Goal: Complete application form

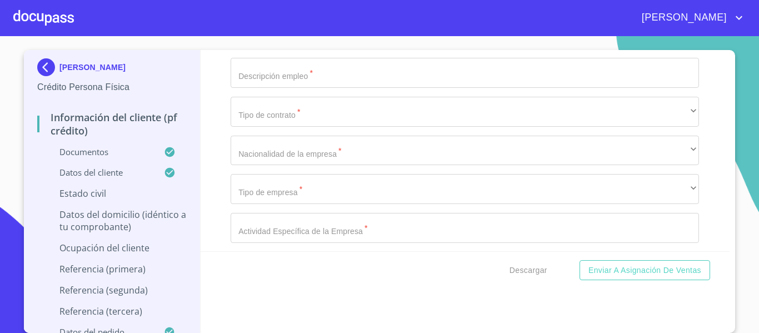
scroll to position [4444, 0]
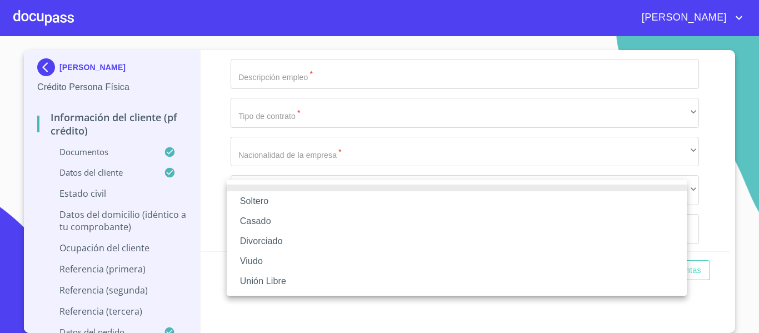
click at [256, 259] on li "Viudo" at bounding box center [457, 261] width 460 height 20
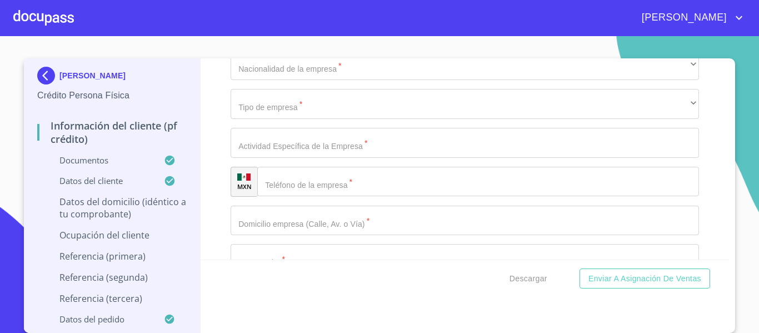
scroll to position [4556, 0]
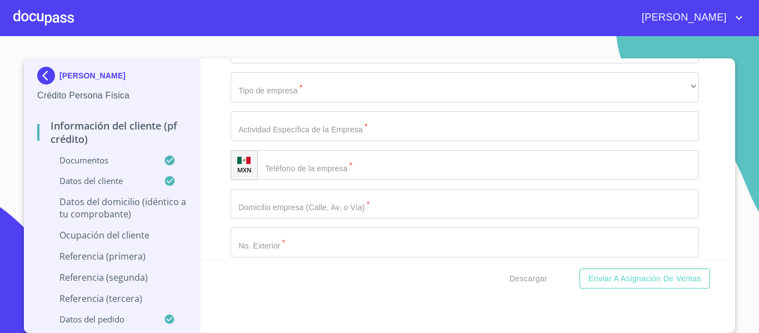
type input "t"
type input "TORDILLO"
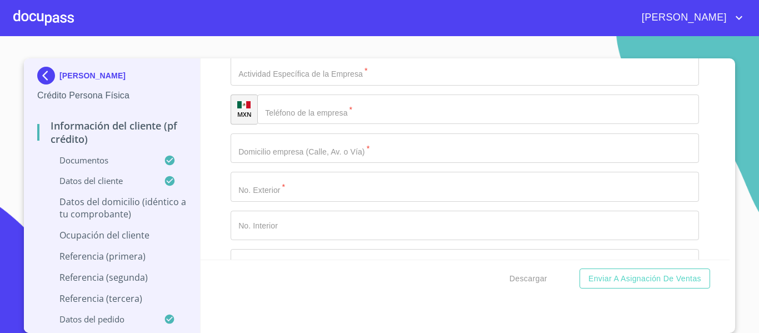
type input "63"
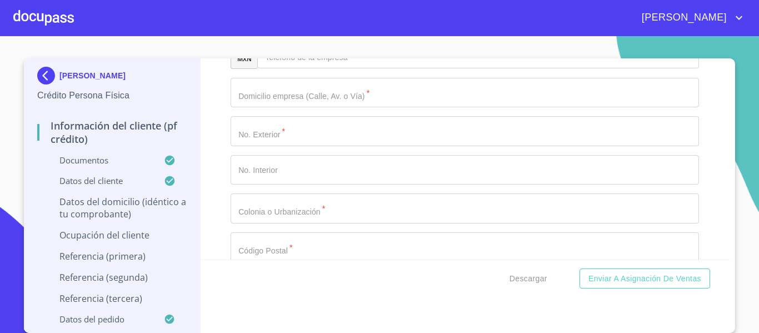
type input "F DE DURAZNO Y GOLONDRINO"
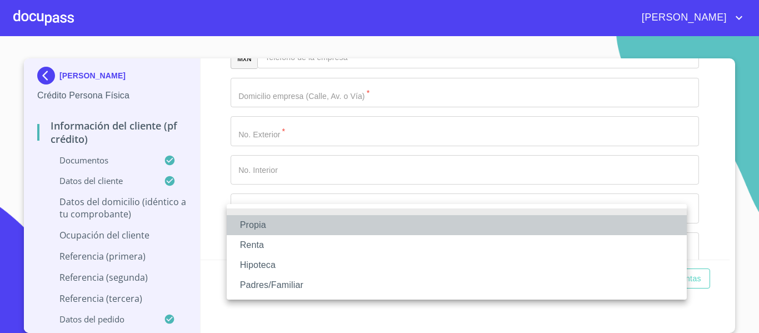
click at [251, 229] on li "Propia" at bounding box center [457, 225] width 460 height 20
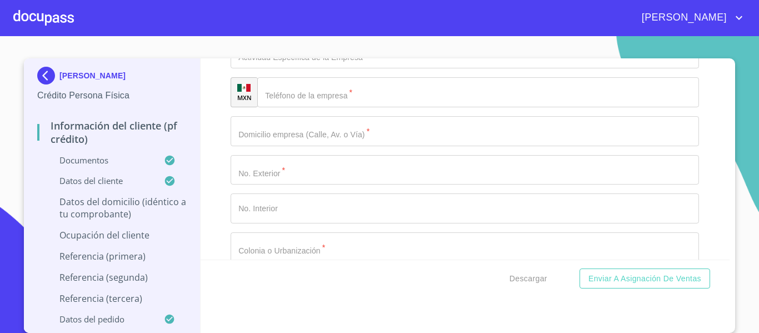
scroll to position [4722, 0]
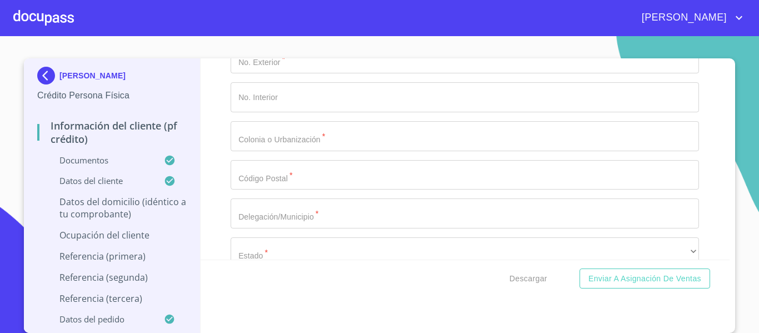
type input "$1,500,000"
type input "HACIENDA DEL REAL"
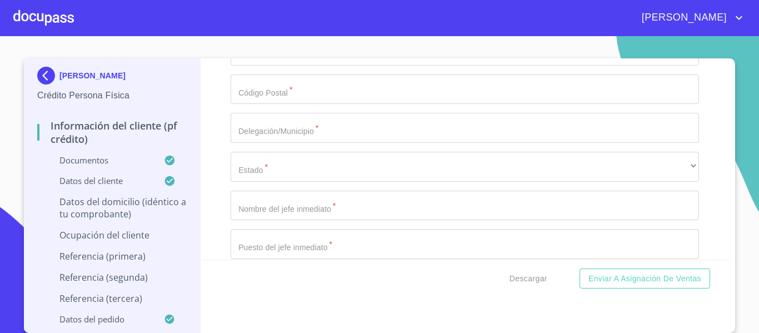
scroll to position [4889, 0]
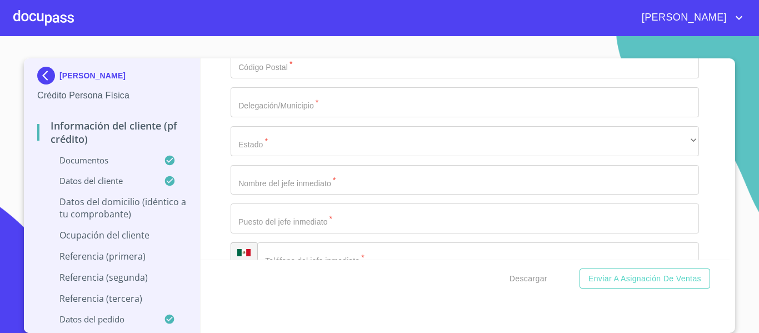
type input "$1,100,000"
type input "[GEOGRAPHIC_DATA]"
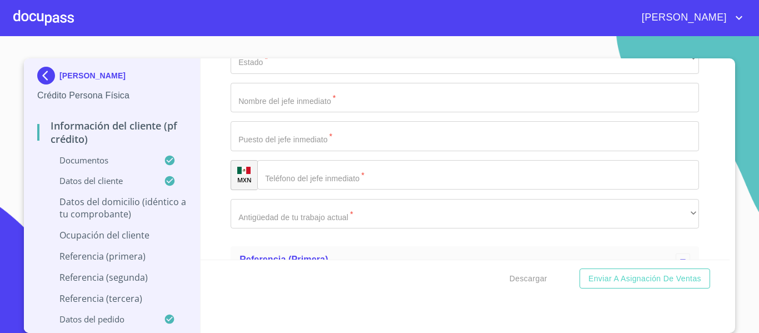
scroll to position [4944, 0]
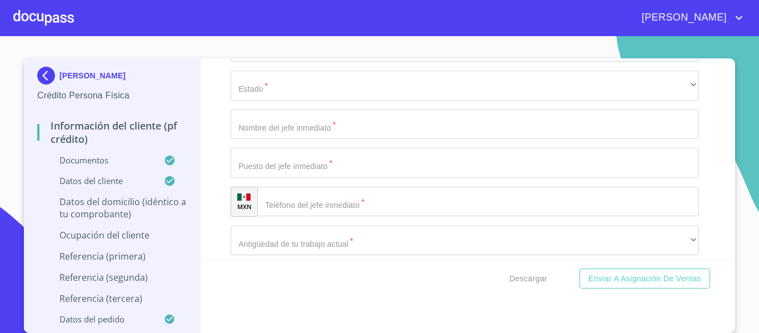
type input "TLAQUEPAQUE"
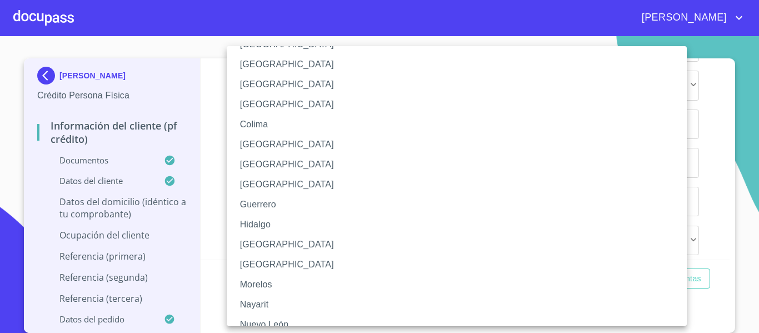
scroll to position [111, 0]
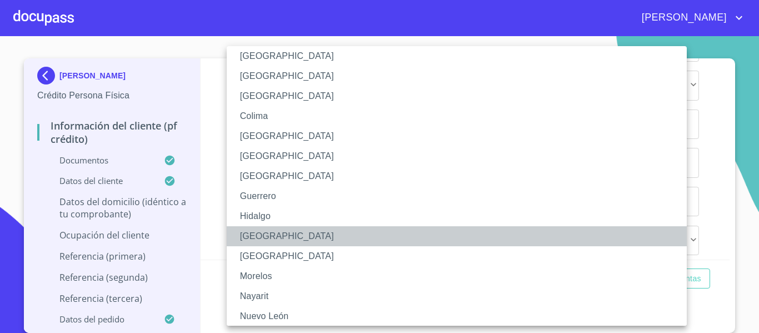
click at [258, 233] on li "[GEOGRAPHIC_DATA]" at bounding box center [461, 236] width 468 height 20
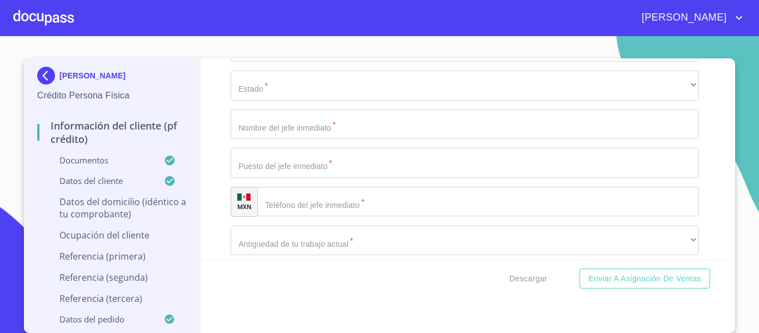
type input "45601"
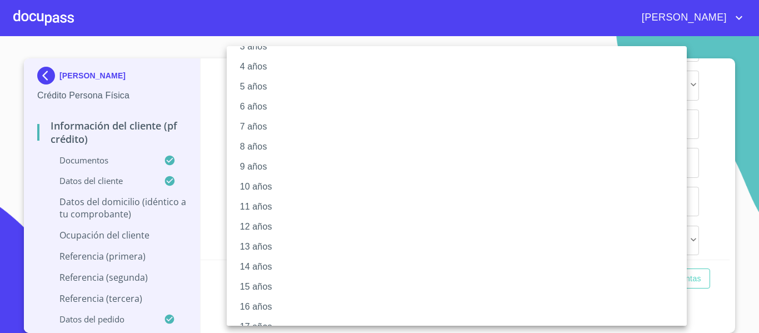
scroll to position [56, 0]
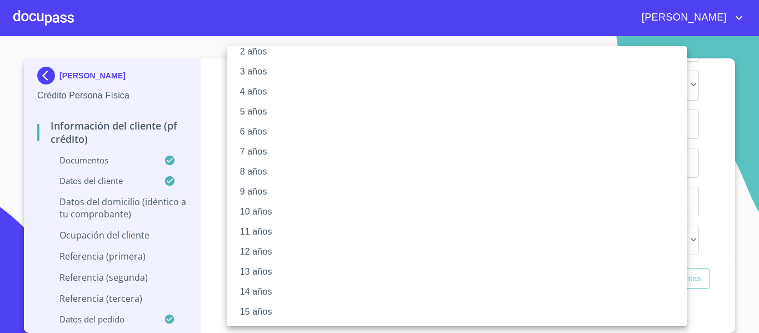
click at [253, 105] on li "5 años" at bounding box center [461, 112] width 468 height 20
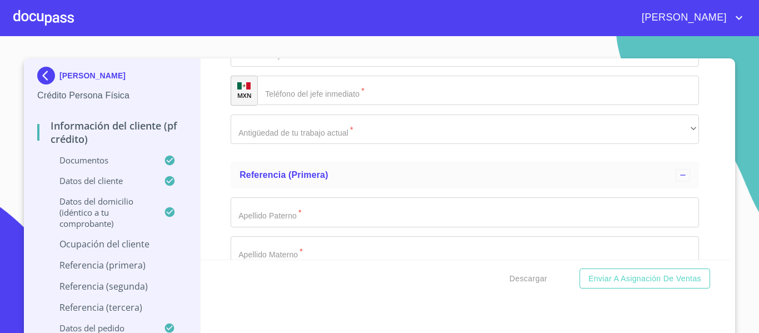
scroll to position [5111, 0]
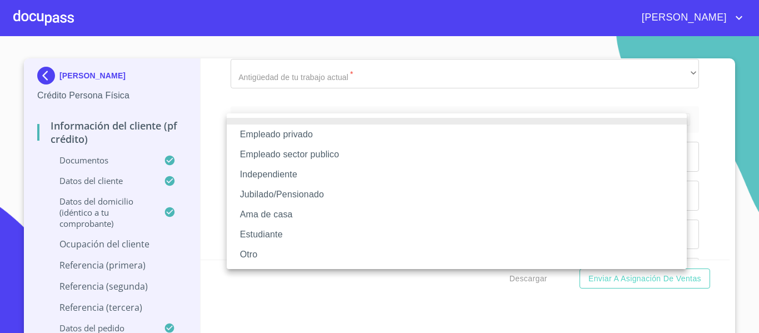
click at [284, 188] on li "Jubilado/Pensionado" at bounding box center [457, 194] width 460 height 20
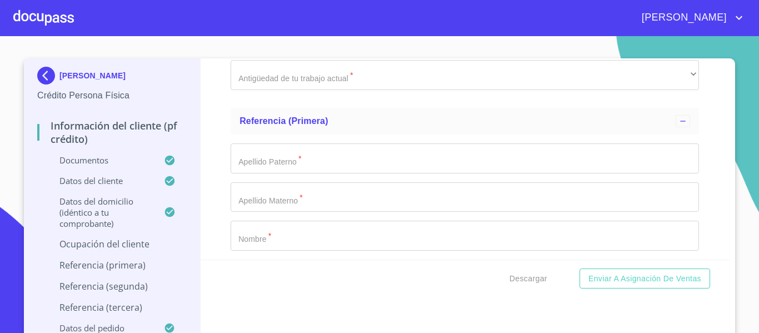
scroll to position [5167, 0]
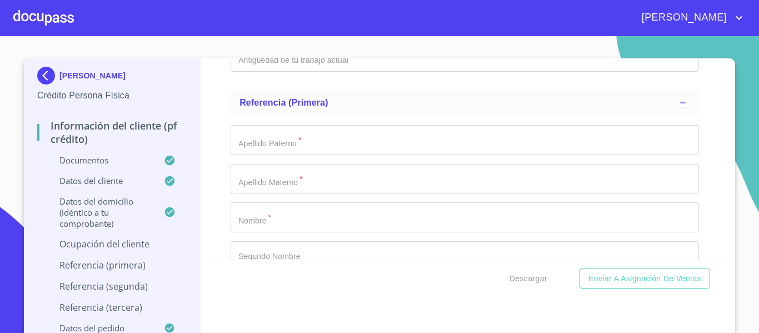
type input "ALIANZA DE CAMIONEROS"
